Goal: Transaction & Acquisition: Purchase product/service

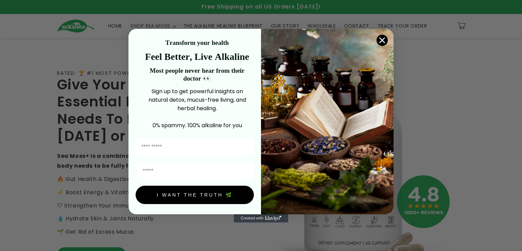
click at [385, 39] on circle "Close dialog" at bounding box center [382, 39] width 11 height 11
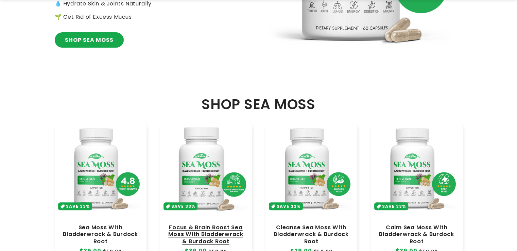
scroll to position [272, 0]
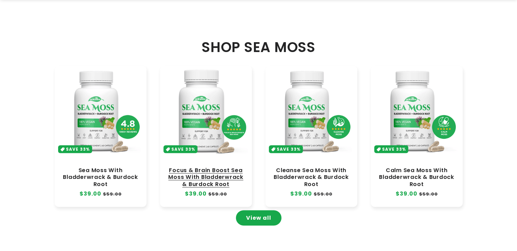
click at [204, 167] on link "Focus & Brain Boost Sea Moss With Bladderwrack & Burdock Root" at bounding box center [206, 177] width 78 height 20
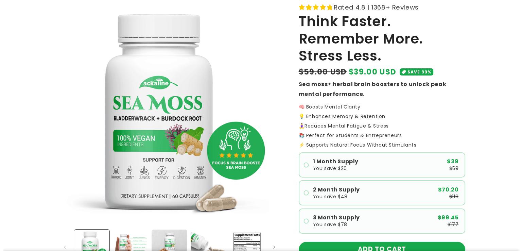
scroll to position [170, 0]
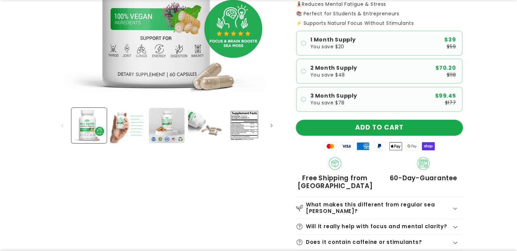
click at [363, 126] on button "ADD TO CART" at bounding box center [379, 127] width 167 height 15
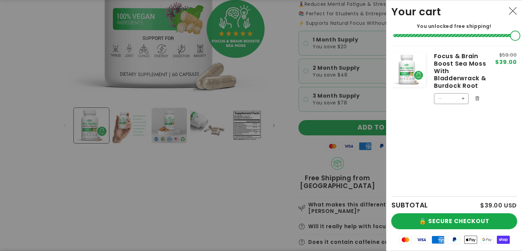
click at [452, 220] on button "🔒 SECURE CHECKOUT" at bounding box center [454, 220] width 125 height 15
